Goal: Complete application form

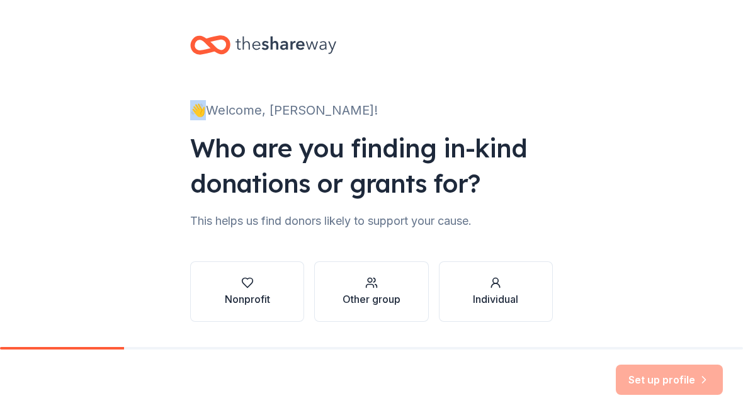
click at [245, 34] on icon at bounding box center [285, 45] width 101 height 26
click at [245, 33] on icon at bounding box center [285, 45] width 101 height 26
click at [618, 119] on div "👋 Welcome, [PERSON_NAME]! Who are you finding in-kind donations or grants for? …" at bounding box center [371, 191] width 743 height 382
click at [260, 286] on div "button" at bounding box center [247, 282] width 45 height 13
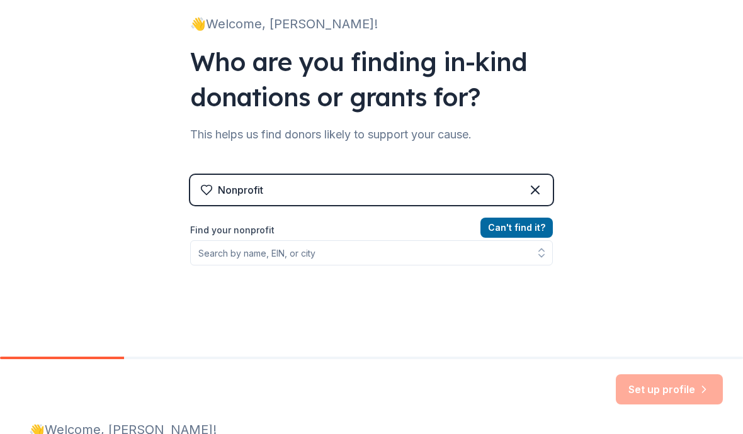
scroll to position [97, 0]
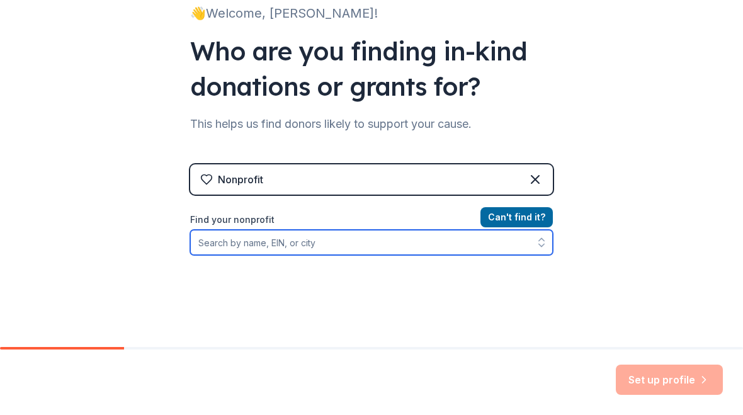
click at [208, 244] on input "Find your nonprofit" at bounding box center [371, 242] width 363 height 25
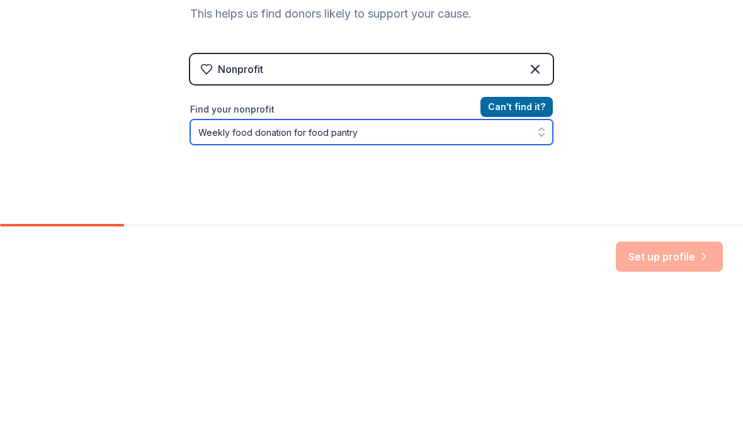
scroll to position [73, 0]
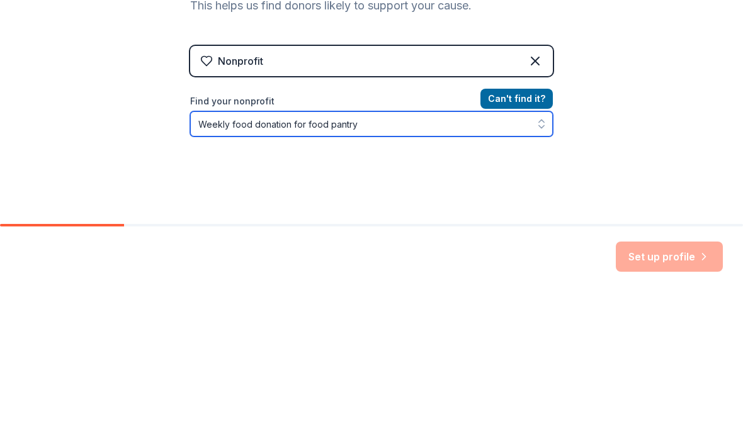
click at [544, 260] on icon "button" at bounding box center [541, 266] width 13 height 13
click at [542, 260] on icon "button" at bounding box center [541, 266] width 13 height 13
click at [542, 254] on button "button" at bounding box center [541, 266] width 23 height 25
click at [540, 260] on icon "button" at bounding box center [541, 266] width 13 height 13
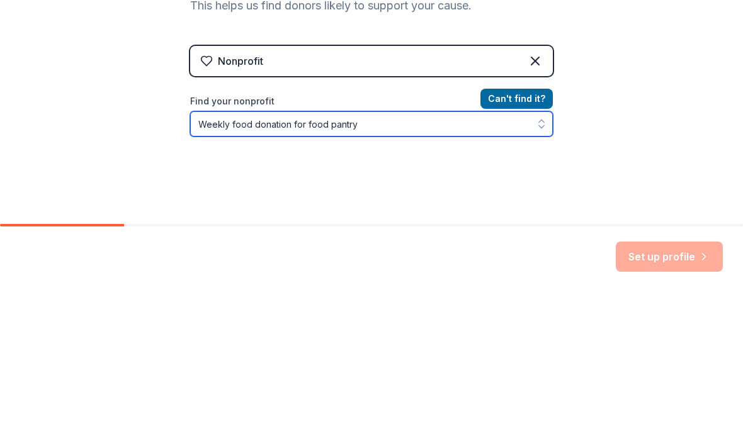
click at [538, 260] on icon "button" at bounding box center [541, 266] width 13 height 13
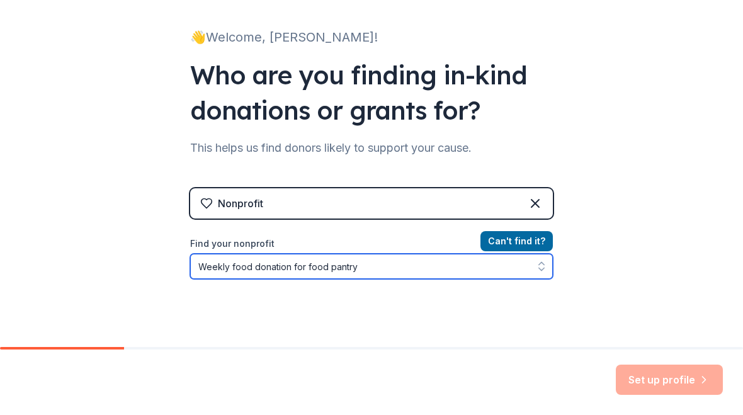
click at [385, 263] on input "Weekly food donation for food pantry" at bounding box center [371, 266] width 363 height 25
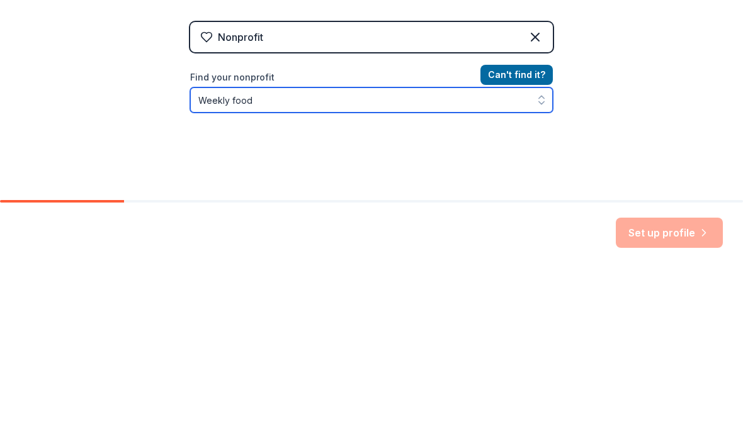
type input "Weekly"
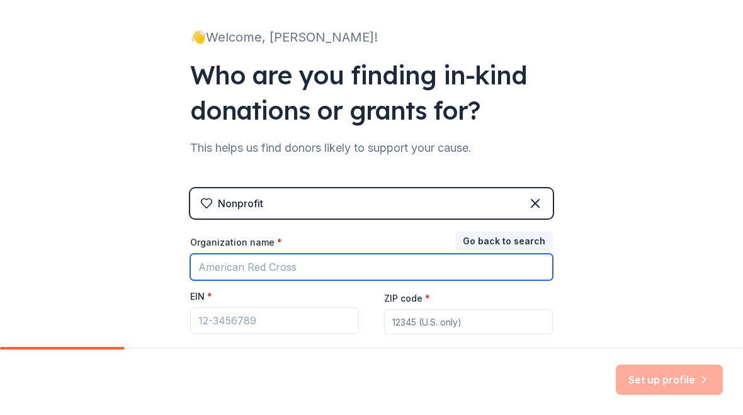
click at [376, 266] on input "Organization name *" at bounding box center [371, 267] width 363 height 26
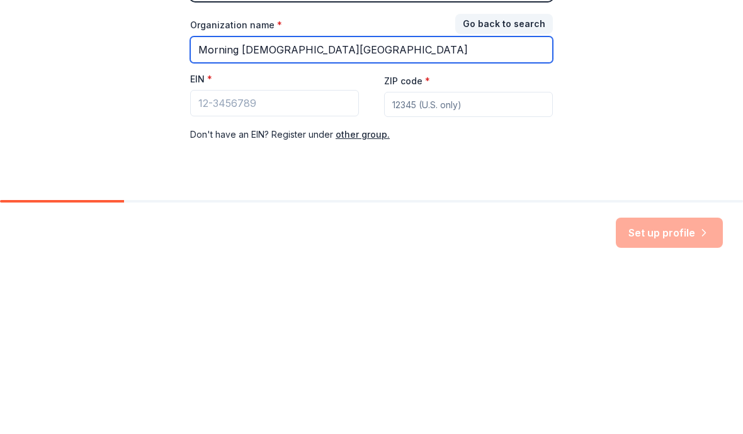
scroll to position [123, 0]
type input "Morning [DEMOGRAPHIC_DATA][GEOGRAPHIC_DATA]"
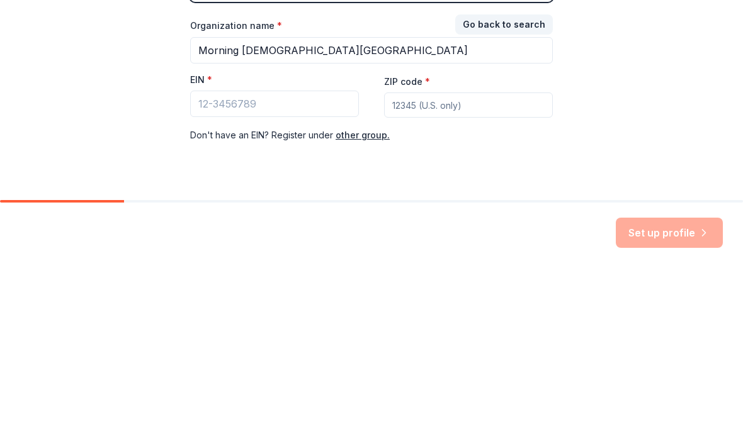
click at [407, 259] on input "ZIP code *" at bounding box center [468, 271] width 169 height 25
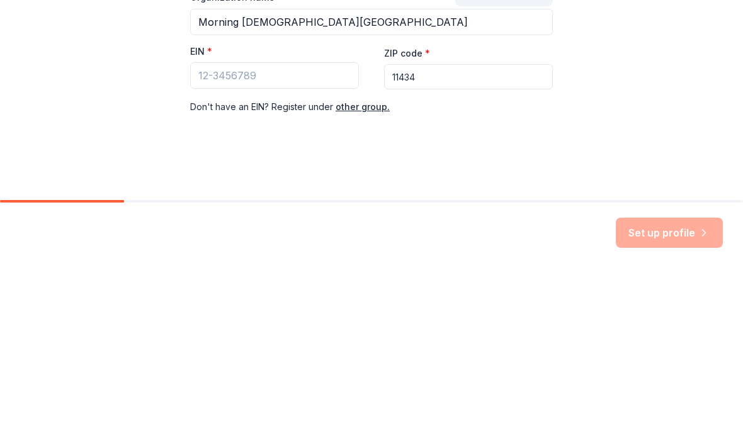
scroll to position [152, 0]
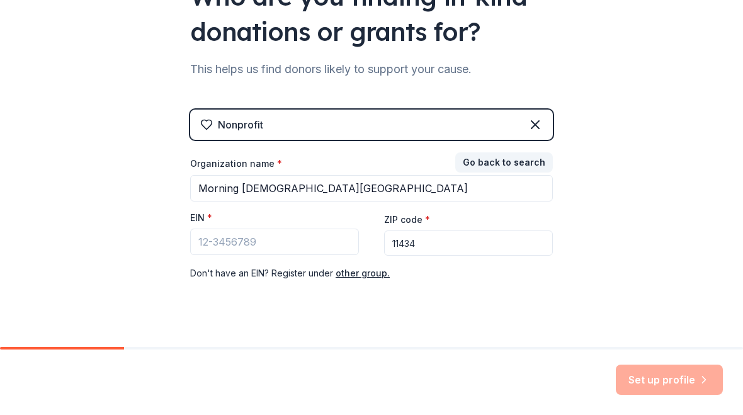
type input "11434"
click at [667, 371] on div "Set up profile" at bounding box center [669, 380] width 107 height 30
click at [661, 382] on div "Set up profile" at bounding box center [669, 380] width 107 height 30
click at [531, 164] on button "Go back to search" at bounding box center [504, 162] width 98 height 20
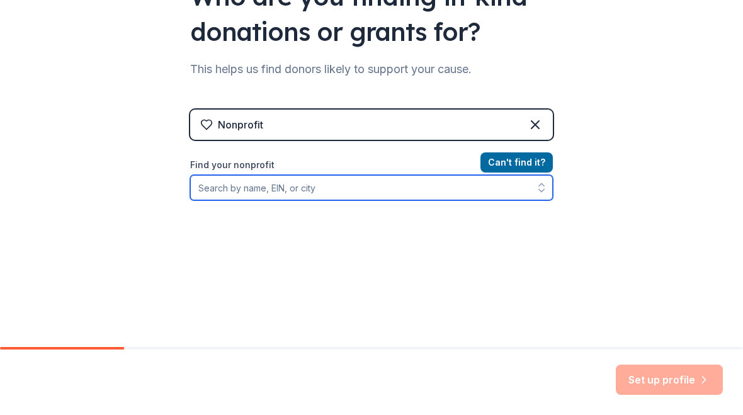
click at [541, 191] on icon "button" at bounding box center [541, 191] width 5 height 3
click at [540, 191] on icon "button" at bounding box center [541, 187] width 13 height 13
click at [538, 186] on icon "button" at bounding box center [541, 187] width 13 height 13
click at [540, 190] on icon "button" at bounding box center [541, 191] width 5 height 3
click at [540, 190] on icon "button" at bounding box center [541, 187] width 13 height 13
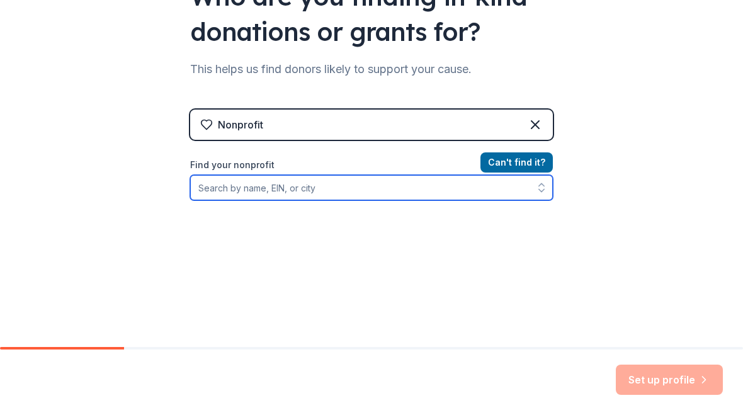
click at [215, 183] on input "Find your nonprofit" at bounding box center [371, 187] width 363 height 25
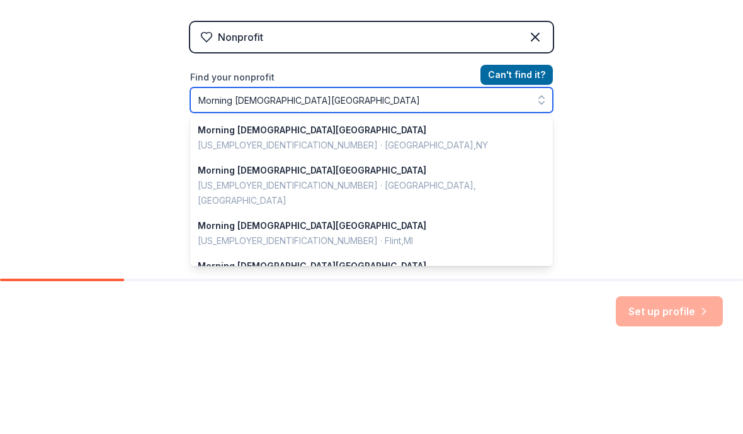
type input "Morning [DEMOGRAPHIC_DATA][GEOGRAPHIC_DATA]"
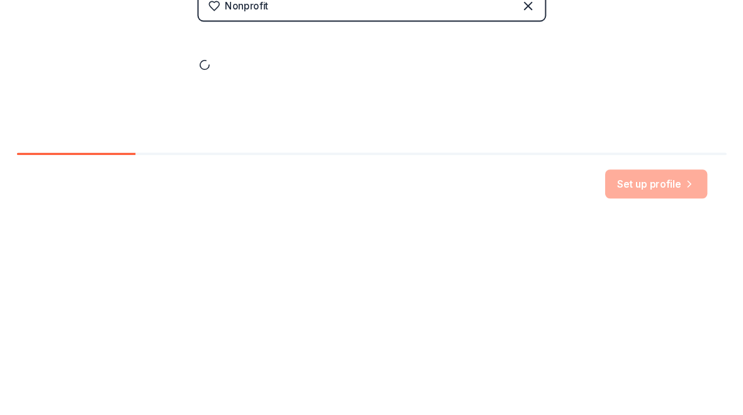
scroll to position [64, 0]
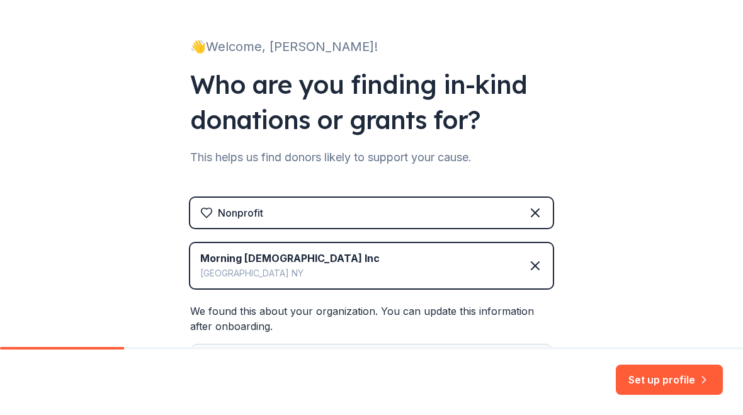
click at [652, 379] on button "Set up profile" at bounding box center [669, 380] width 107 height 30
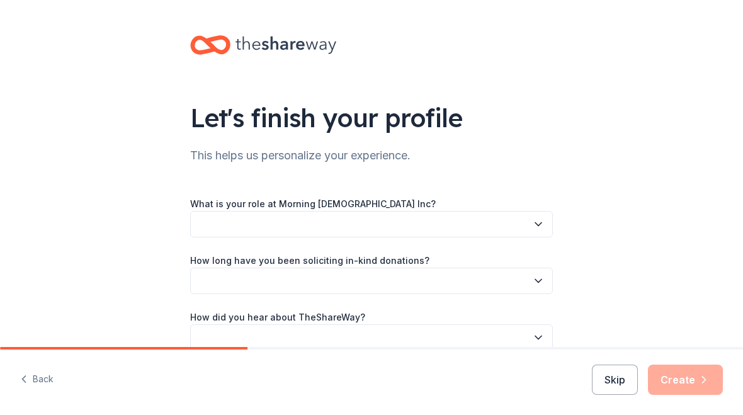
click at [539, 218] on icon "button" at bounding box center [538, 224] width 13 height 13
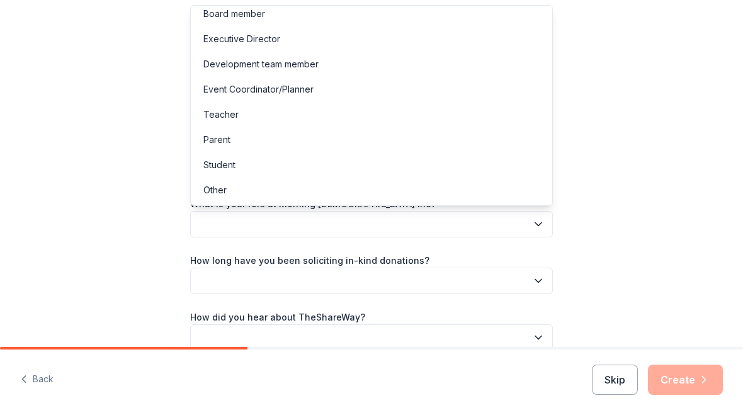
scroll to position [7, 0]
click at [227, 186] on div "Other" at bounding box center [371, 190] width 356 height 25
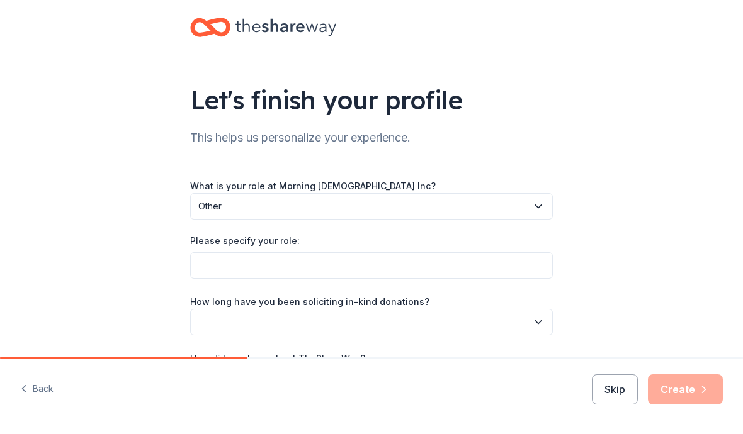
scroll to position [26, 0]
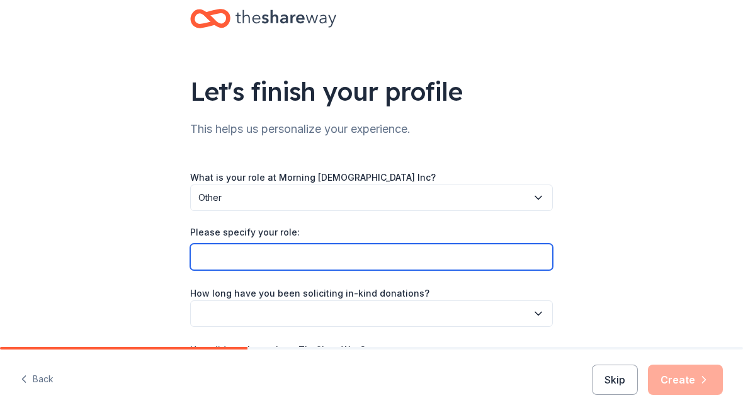
click at [219, 262] on input "Please specify your role:" at bounding box center [371, 257] width 363 height 26
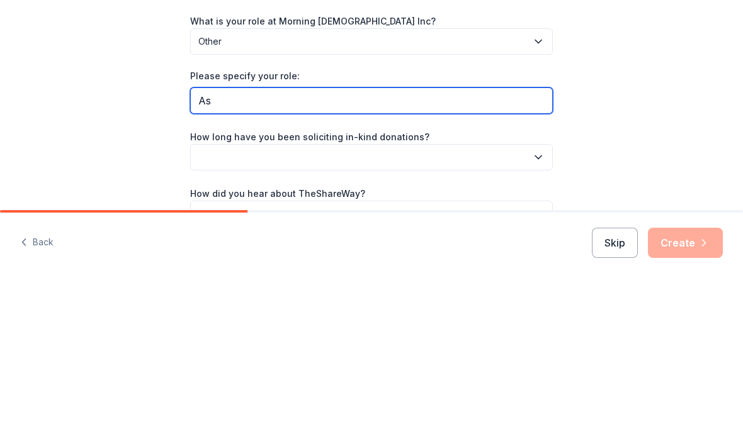
type input "A"
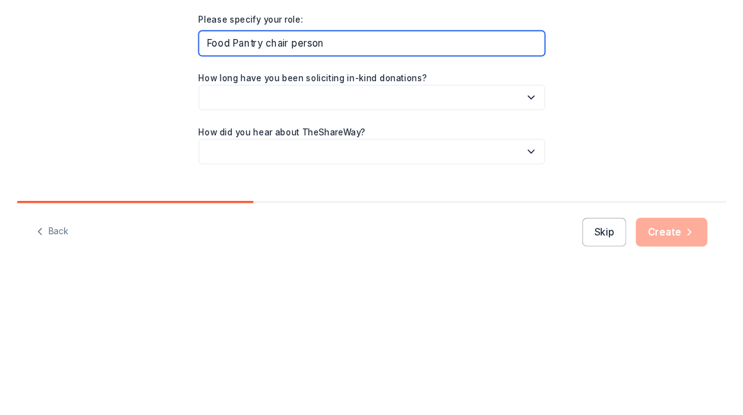
scroll to position [84, 0]
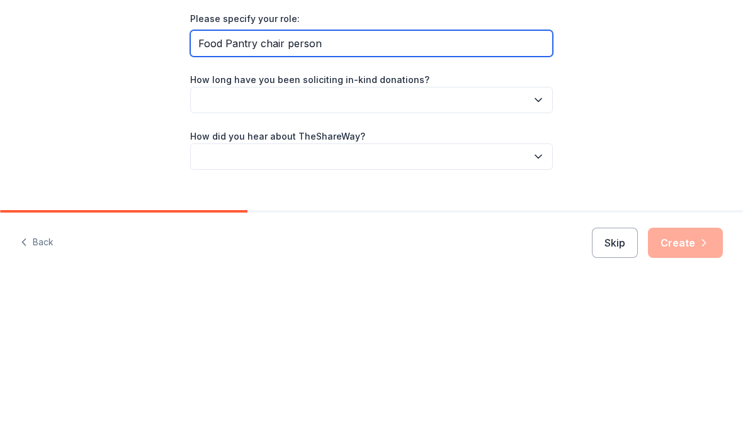
type input "Food Pantry chair person"
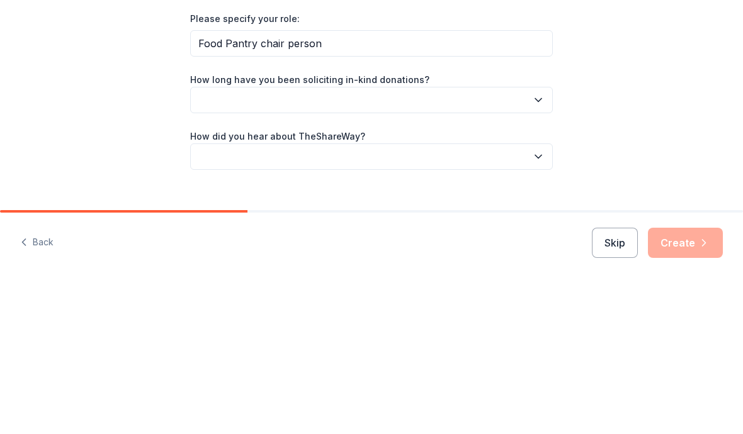
click at [538, 250] on icon "button" at bounding box center [538, 256] width 13 height 13
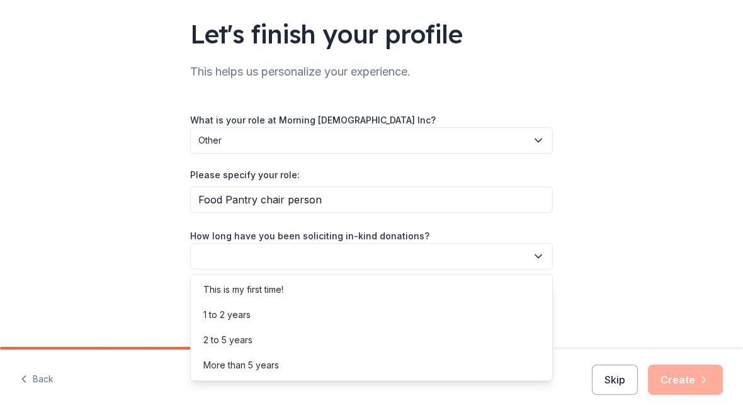
click at [248, 316] on div "1 to 2 years" at bounding box center [226, 314] width 47 height 15
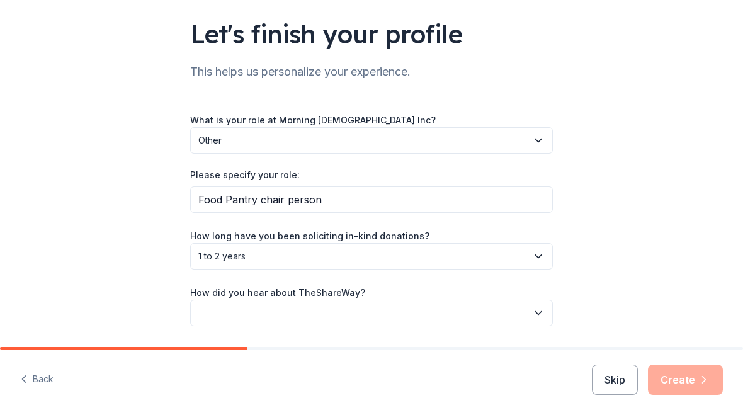
click at [535, 312] on icon "button" at bounding box center [538, 313] width 13 height 13
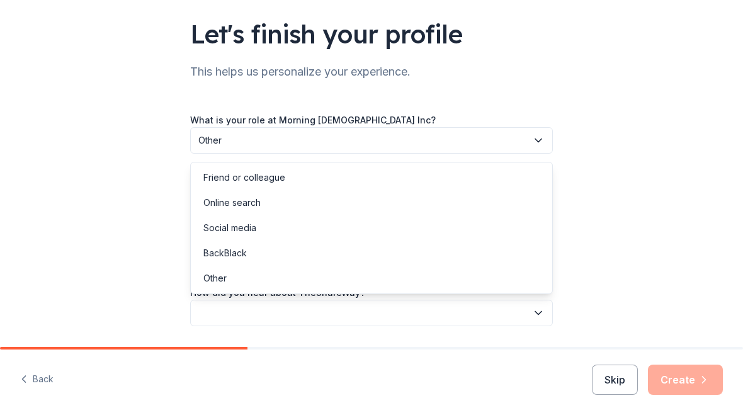
click at [252, 227] on div "Social media" at bounding box center [229, 227] width 53 height 15
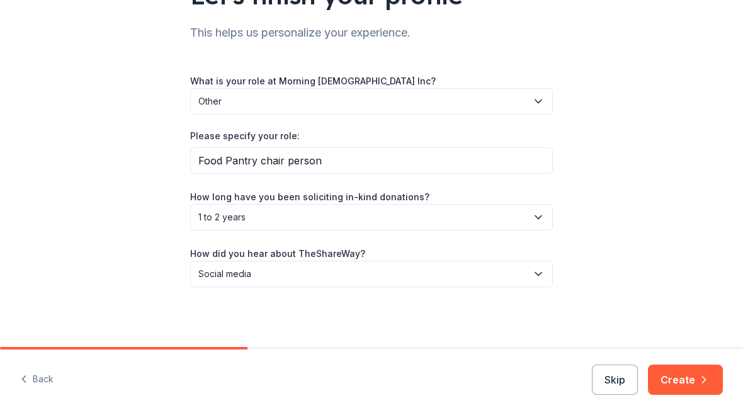
scroll to position [123, 0]
click at [685, 378] on button "Create" at bounding box center [685, 380] width 75 height 30
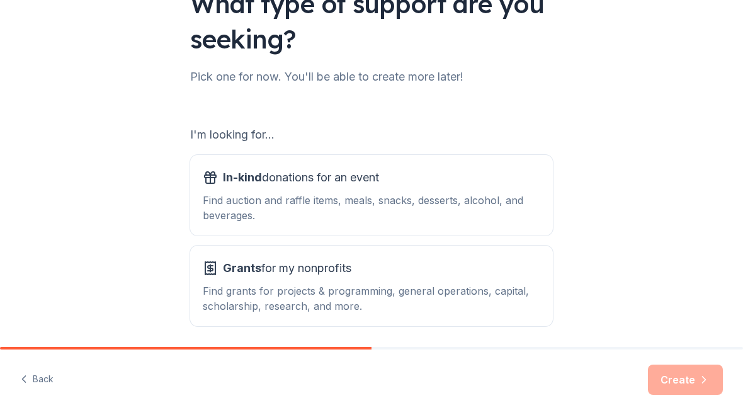
scroll to position [116, 0]
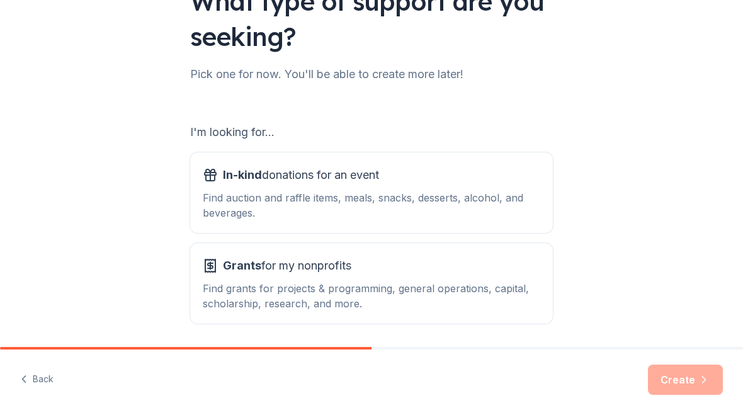
click at [348, 184] on span "In-kind donations for an event" at bounding box center [301, 175] width 156 height 20
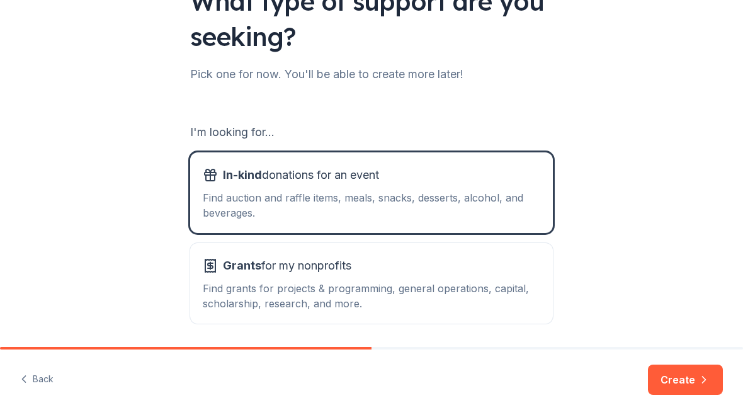
click at [691, 373] on button "Create" at bounding box center [685, 380] width 75 height 30
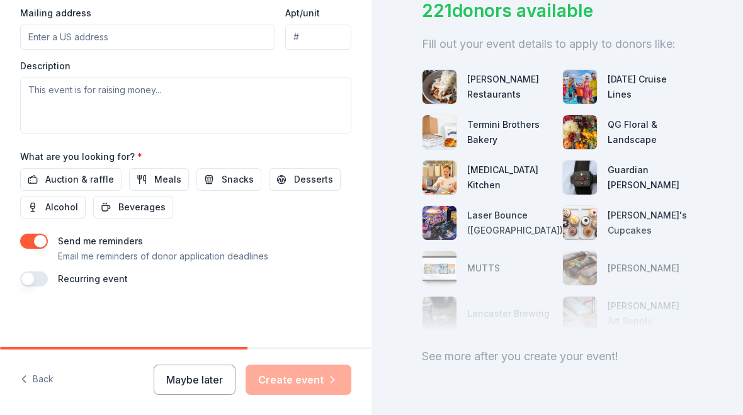
scroll to position [102, 0]
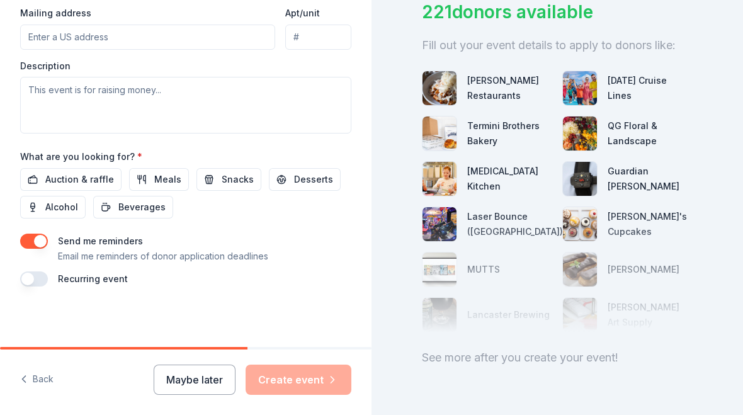
click at [186, 391] on button "Maybe later" at bounding box center [195, 380] width 82 height 30
click at [202, 378] on button "Maybe later" at bounding box center [195, 380] width 82 height 30
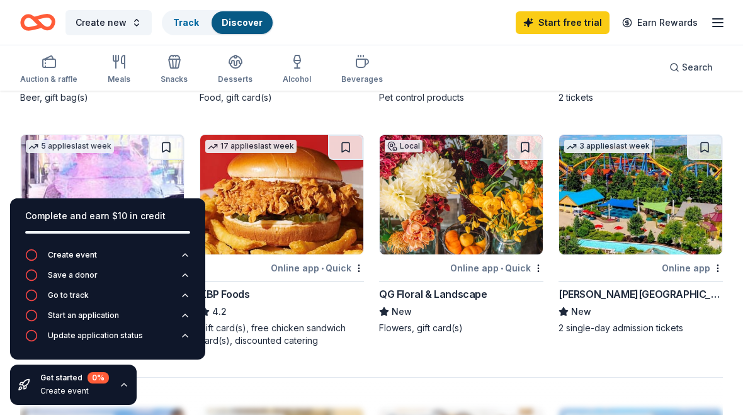
scroll to position [1007, 0]
